Goal: Task Accomplishment & Management: Use online tool/utility

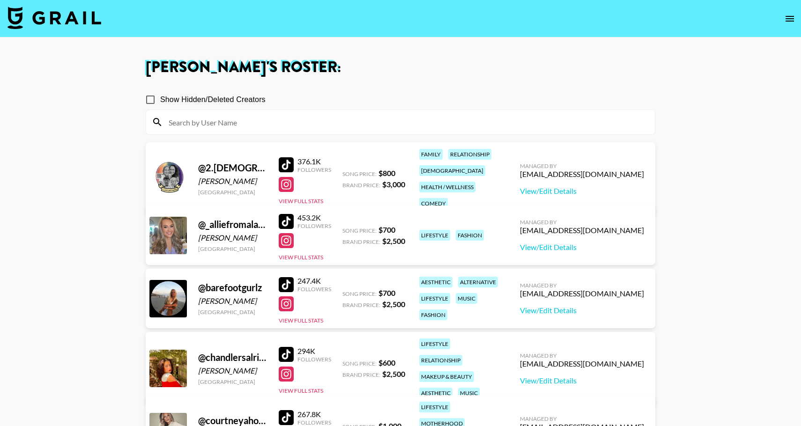
click at [59, 22] on img at bounding box center [54, 18] width 94 height 22
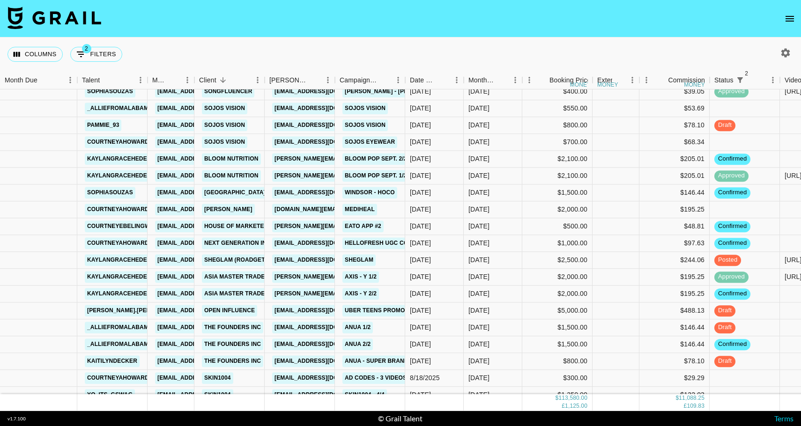
scroll to position [998, 0]
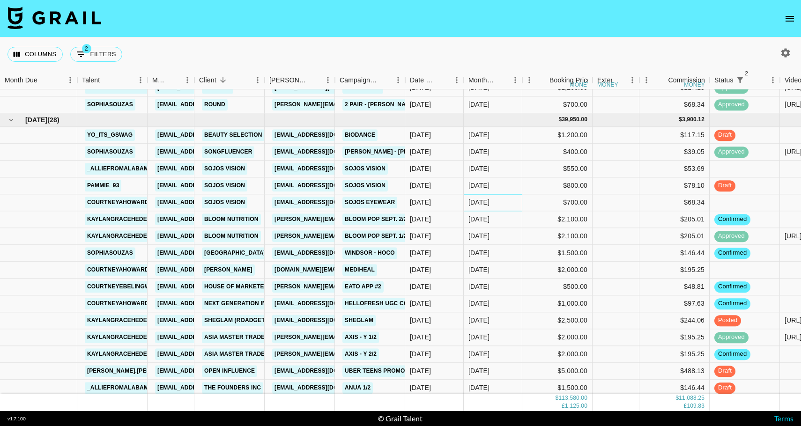
click at [514, 206] on div "[DATE]" at bounding box center [493, 202] width 59 height 17
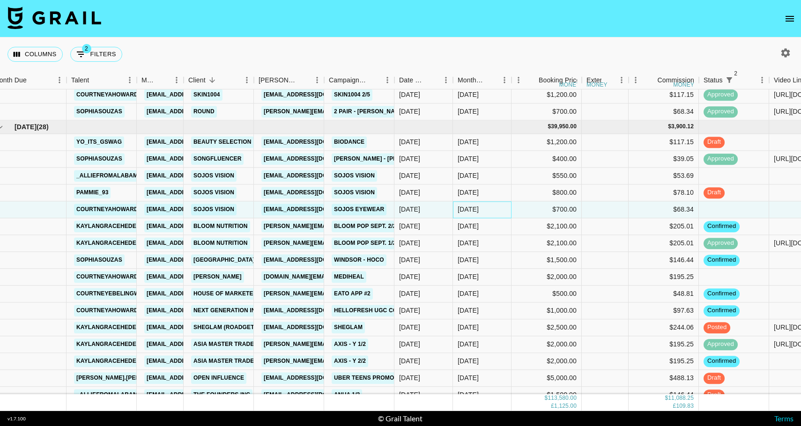
scroll to position [988, 11]
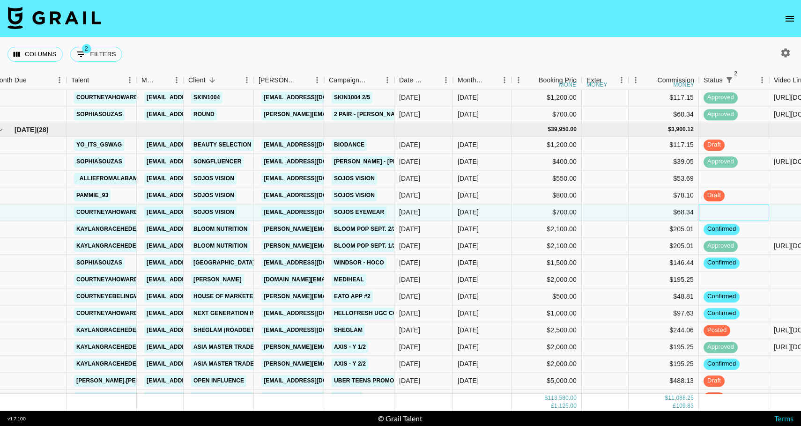
click at [721, 211] on div at bounding box center [734, 212] width 70 height 17
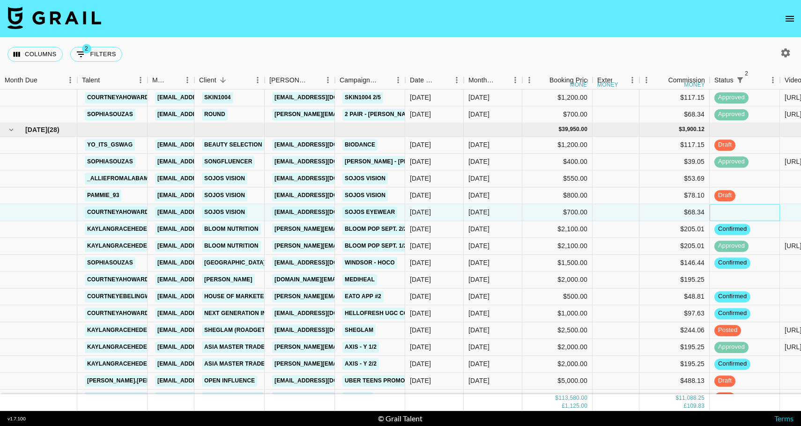
scroll to position [988, 0]
click at [709, 208] on div "$68.34" at bounding box center [674, 212] width 70 height 17
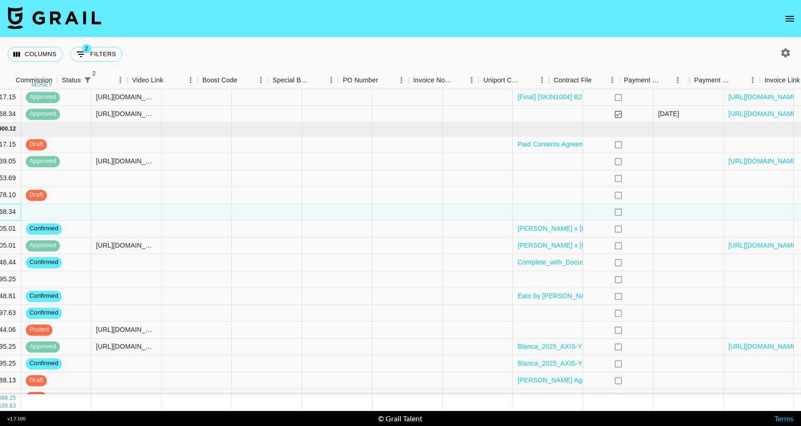
scroll to position [988, 719]
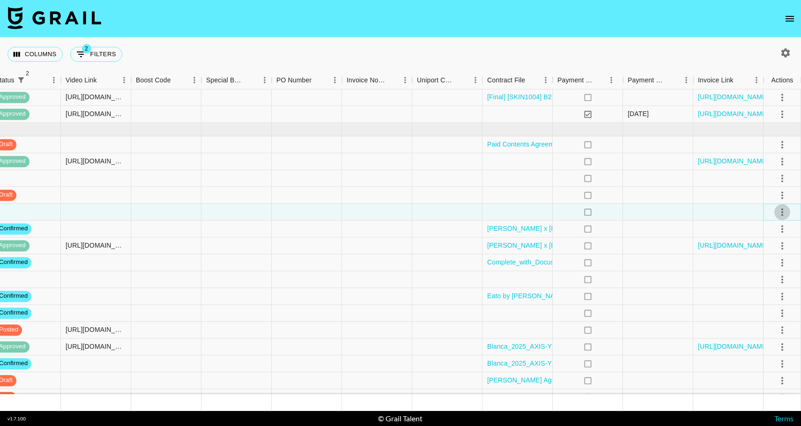
click at [782, 212] on icon "select merge strategy" at bounding box center [782, 211] width 2 height 7
click at [755, 232] on li "Confirm" at bounding box center [770, 232] width 61 height 17
click at [542, 211] on div at bounding box center [517, 212] width 70 height 17
click at [531, 211] on div at bounding box center [517, 212] width 70 height 17
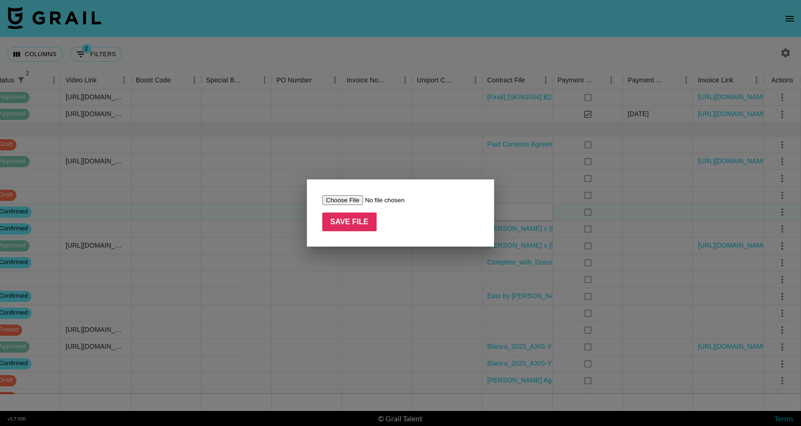
click at [351, 201] on input "file" at bounding box center [381, 200] width 119 height 10
type input "C:\fakepath\SOJOS_Brand-Talent_Agreement_courtneyahoward_[DATE] (1).pdf"
click at [353, 219] on input "Save File" at bounding box center [349, 222] width 54 height 19
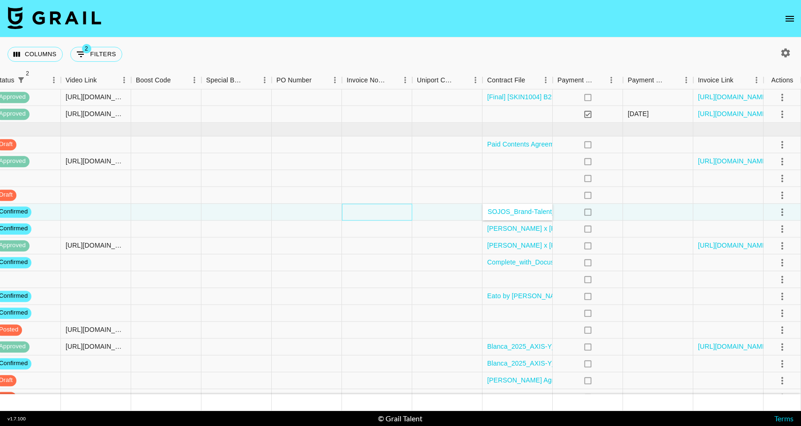
click at [394, 210] on div at bounding box center [377, 212] width 70 height 17
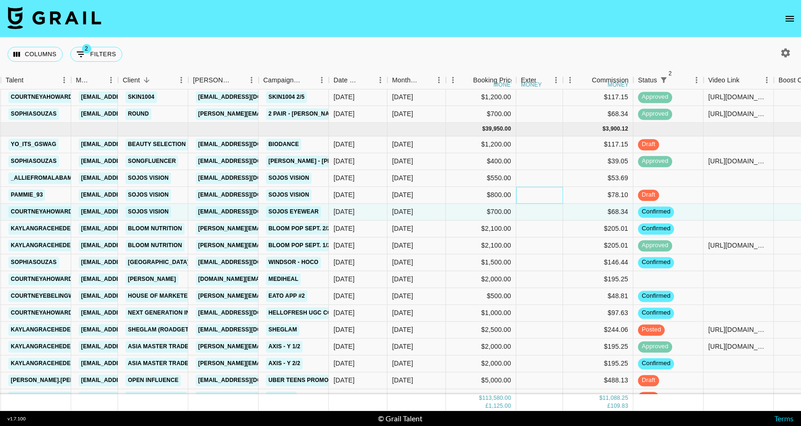
click at [535, 198] on div at bounding box center [539, 195] width 47 height 17
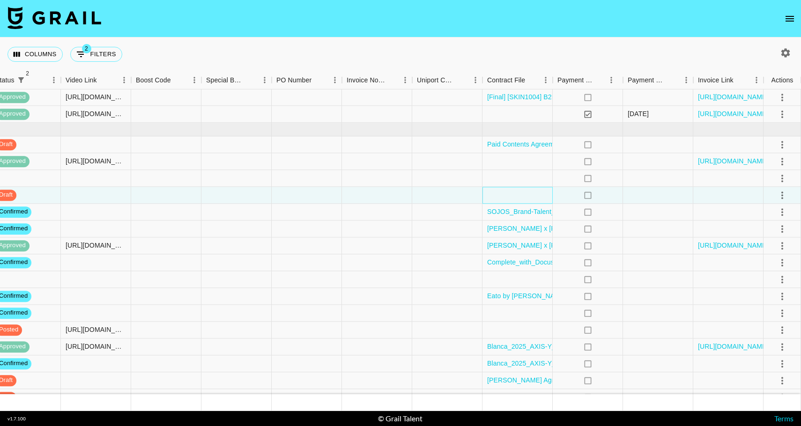
click at [513, 194] on div at bounding box center [517, 195] width 70 height 17
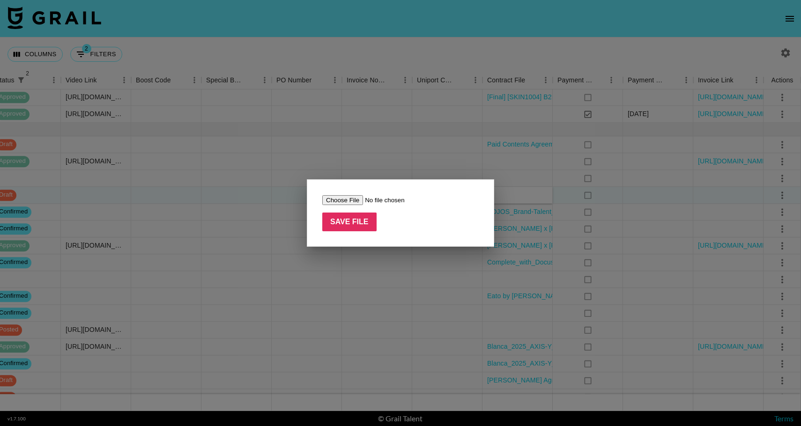
click at [352, 200] on input "file" at bounding box center [381, 200] width 119 height 10
type input "C:\fakepath\SOJOS_Brand-Talent_Agreement_pammie_93_2025-09-12 (1).pdf"
click at [346, 222] on input "Save File" at bounding box center [349, 222] width 54 height 19
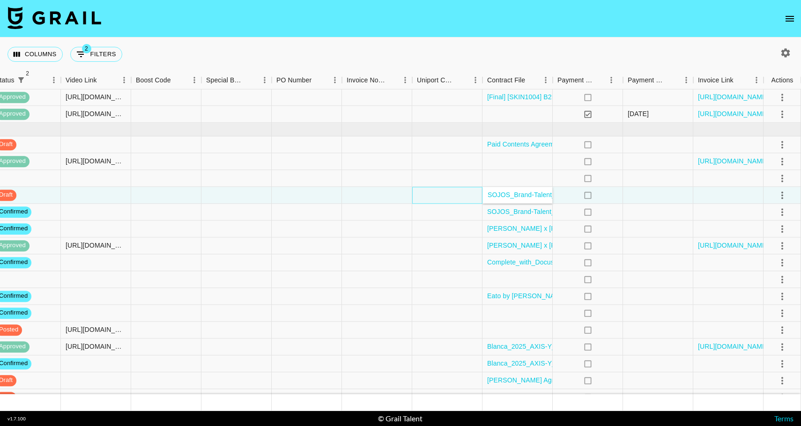
click at [445, 192] on div at bounding box center [447, 195] width 70 height 17
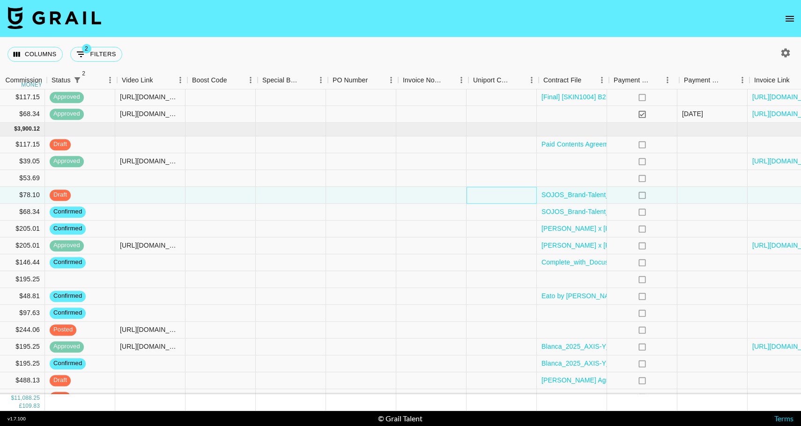
scroll to position [988, 663]
